Goal: Information Seeking & Learning: Find specific fact

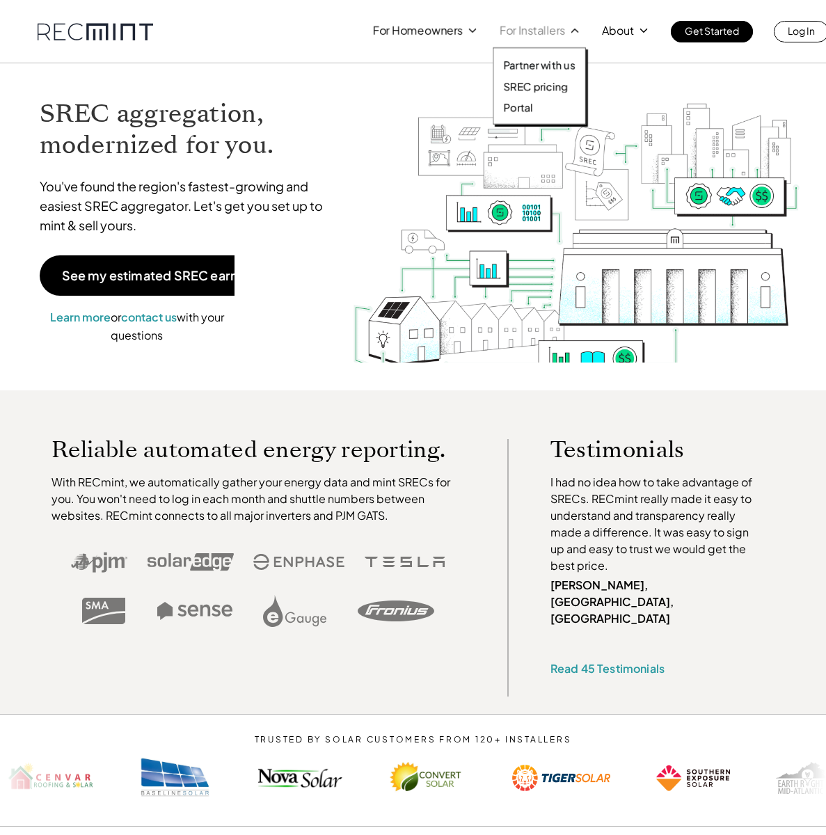
click at [536, 77] on div "Partner with us SREC pricing Portal" at bounding box center [539, 85] width 93 height 77
click at [537, 84] on p "SREC pricing" at bounding box center [535, 86] width 65 height 14
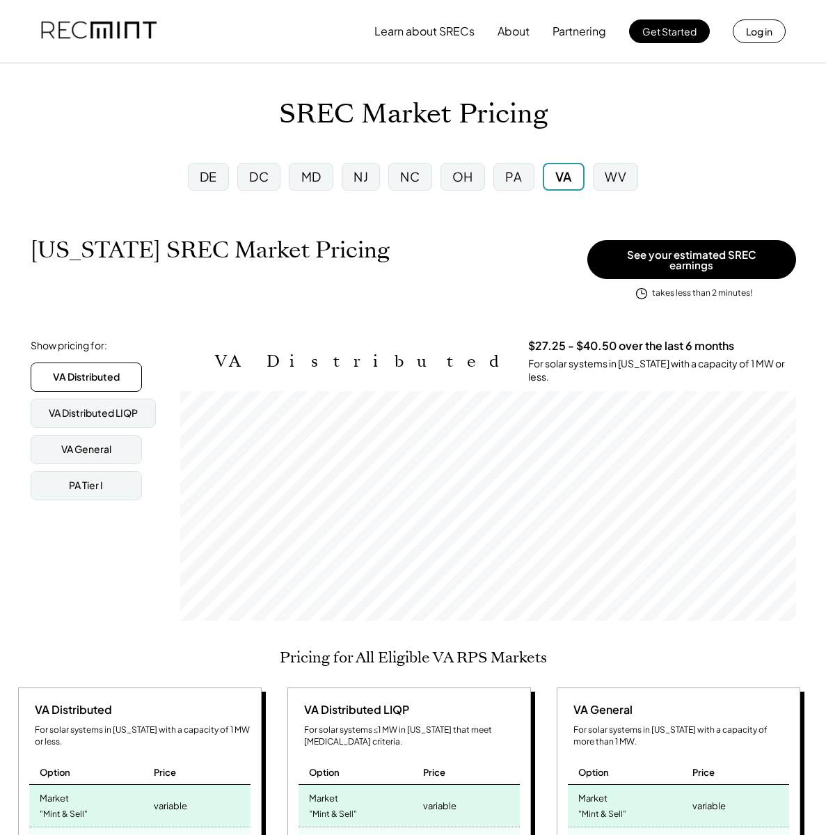
scroll to position [230, 616]
